Goal: Task Accomplishment & Management: Manage account settings

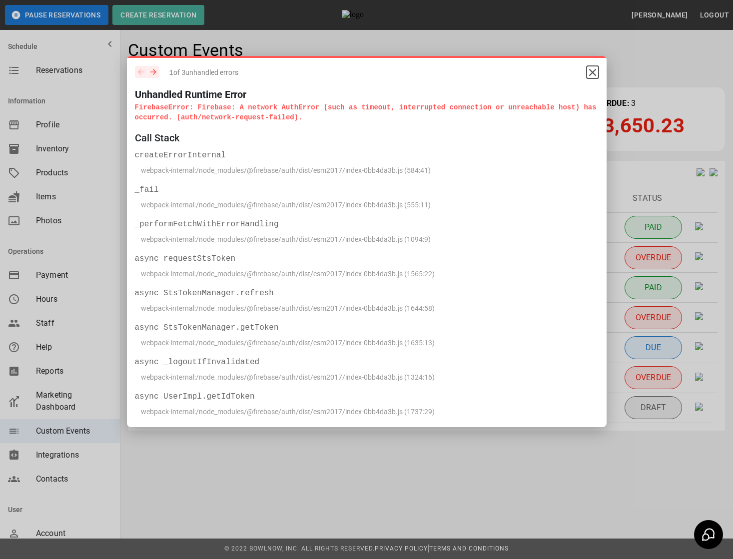
click at [593, 74] on icon "Close" at bounding box center [592, 72] width 6 height 6
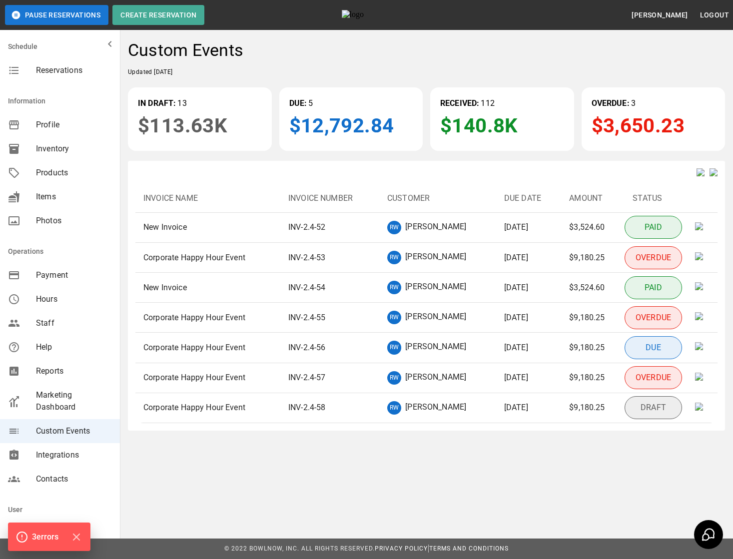
click at [323, 123] on p "$12,792.84" at bounding box center [351, 126] width 124 height 30
click at [86, 73] on span "Reservations" at bounding box center [74, 70] width 76 height 12
click at [307, 126] on p "$12,792.84" at bounding box center [351, 126] width 124 height 30
click at [364, 111] on p "$12,792.84" at bounding box center [351, 126] width 124 height 30
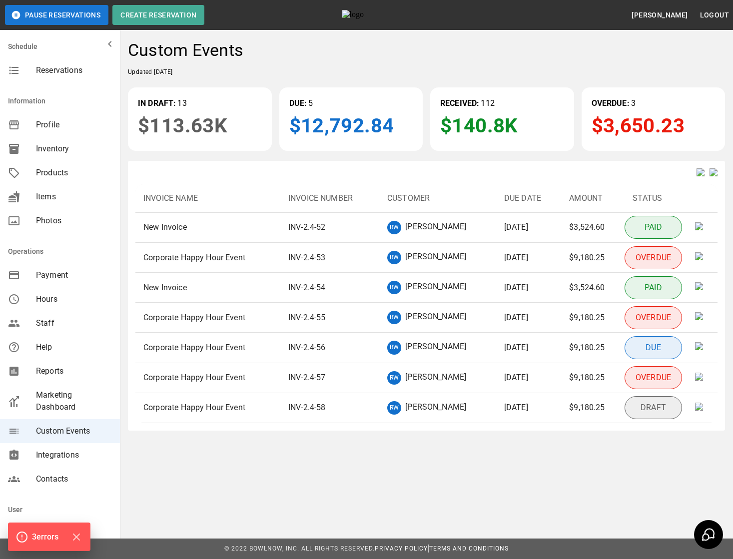
drag, startPoint x: 335, startPoint y: 120, endPoint x: 356, endPoint y: 120, distance: 21.0
click at [356, 120] on p "$12,792.84" at bounding box center [351, 126] width 124 height 30
drag, startPoint x: 361, startPoint y: 121, endPoint x: 333, endPoint y: 121, distance: 28.5
click at [333, 121] on p "$12,792.84" at bounding box center [351, 126] width 124 height 30
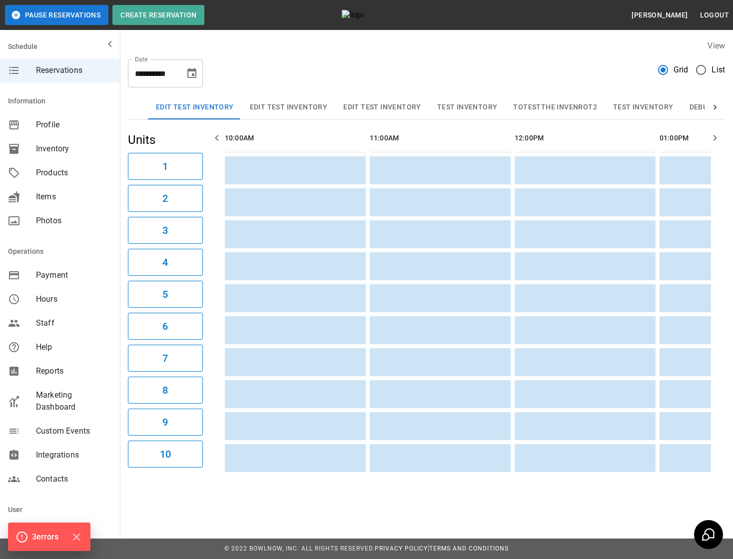
click at [64, 433] on span "Custom Events" at bounding box center [74, 431] width 76 height 12
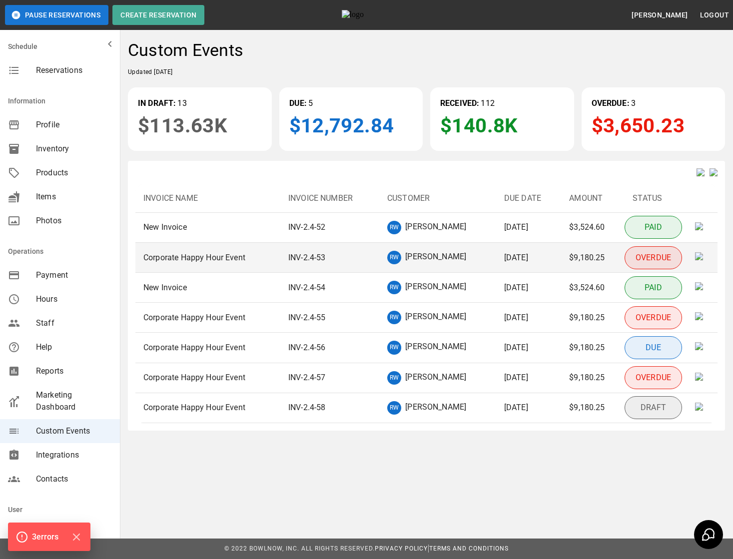
click at [312, 264] on p "INV-2.4-53" at bounding box center [306, 258] width 37 height 12
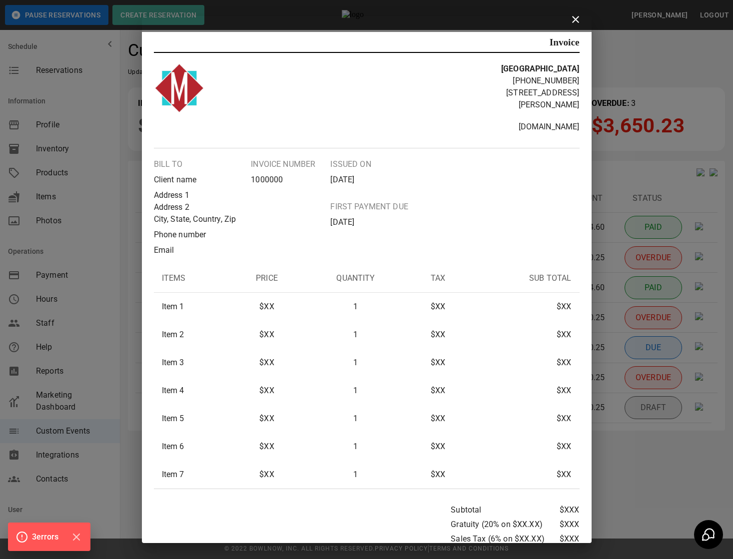
click at [624, 141] on div "Invoice Midway Bowling Center +1 (717) 249-1222 1561 Holly Pike Carlisle, PA, 1…" at bounding box center [366, 279] width 733 height 559
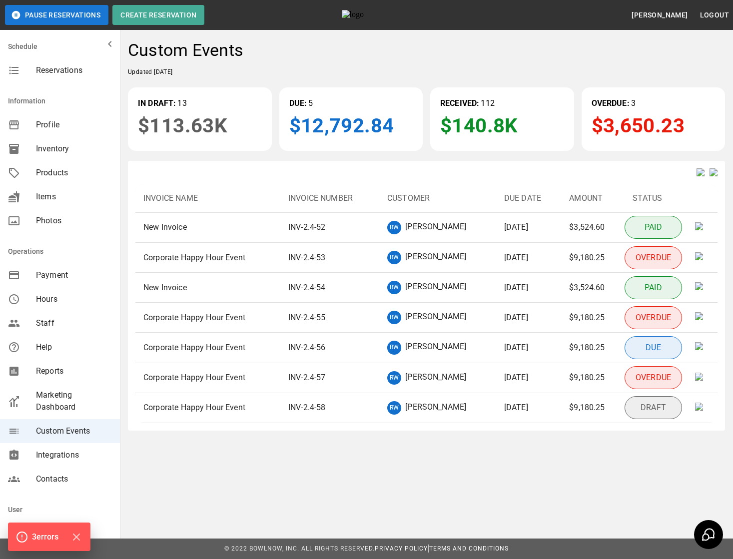
click at [342, 77] on div "Custom Events Updated Sunday July 13, 2025 IN DRAFT: 13 $113.63K DUE: 5 $12,792…" at bounding box center [426, 235] width 613 height 407
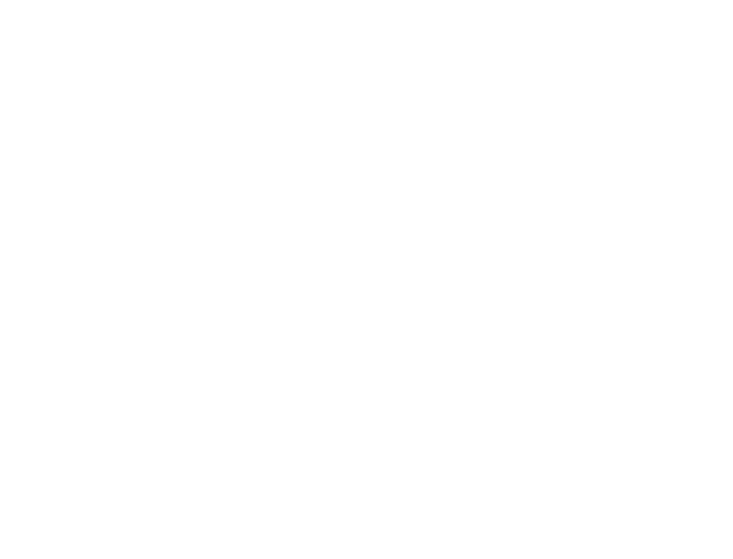
click at [633, 0] on html at bounding box center [366, 0] width 733 height 0
click at [109, 0] on html at bounding box center [366, 0] width 733 height 0
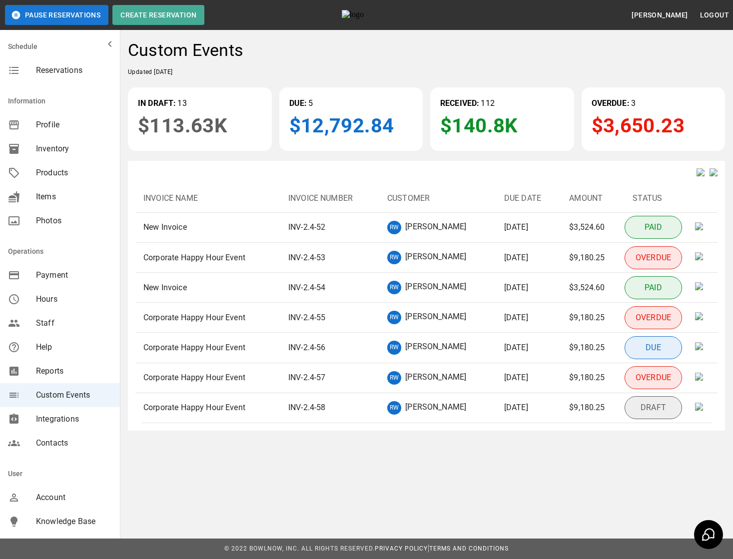
drag, startPoint x: 128, startPoint y: 73, endPoint x: 228, endPoint y: 72, distance: 99.4
click at [228, 72] on div "Custom Events Updated [DATE] IN DRAFT: 13 $113.63K DUE: 5 $12,792.84 RECEIVED: …" at bounding box center [426, 235] width 613 height 407
copy span "Updated [DATE]"
click at [84, 338] on div "Help" at bounding box center [60, 347] width 120 height 24
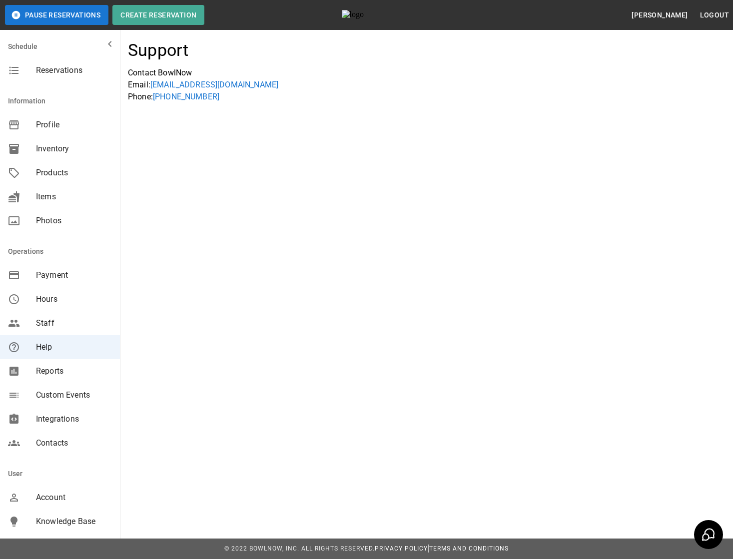
click at [66, 390] on span "Custom Events" at bounding box center [74, 395] width 76 height 12
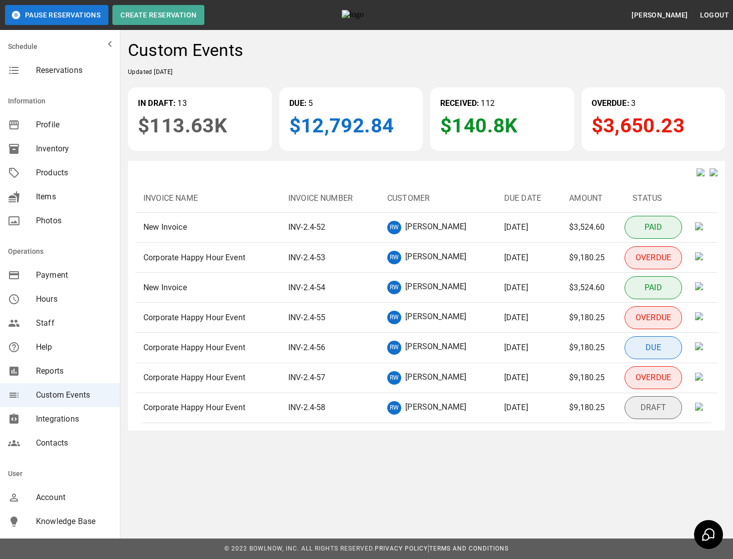
click at [565, 469] on div "Pause Reservations Create Reservation Adewale Azeez Logout Schedule Reservation…" at bounding box center [366, 246] width 733 height 493
click at [652, 473] on div "Pause Reservations Create Reservation Adewale Azeez Logout Schedule Reservation…" at bounding box center [366, 246] width 733 height 493
click at [562, 475] on div "Pause Reservations Create Reservation Adewale Azeez Logout Schedule Reservation…" at bounding box center [366, 246] width 733 height 493
